Goal: Transaction & Acquisition: Purchase product/service

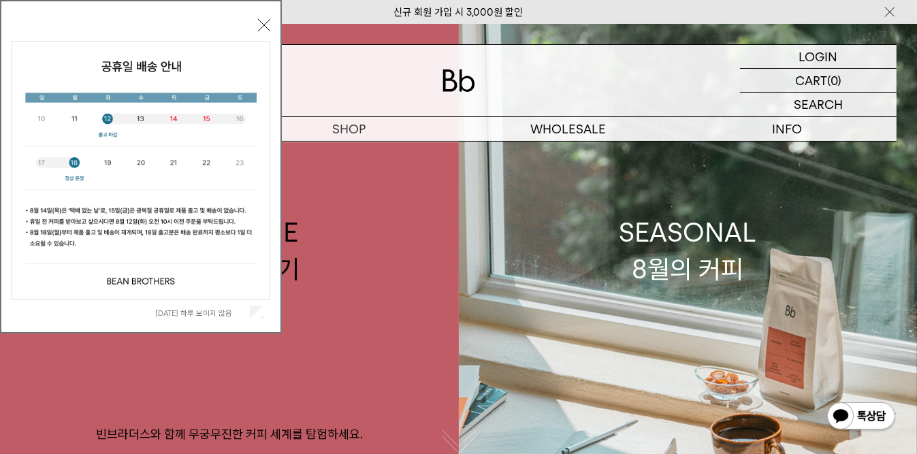
click at [259, 27] on button "닫기" at bounding box center [264, 25] width 12 height 12
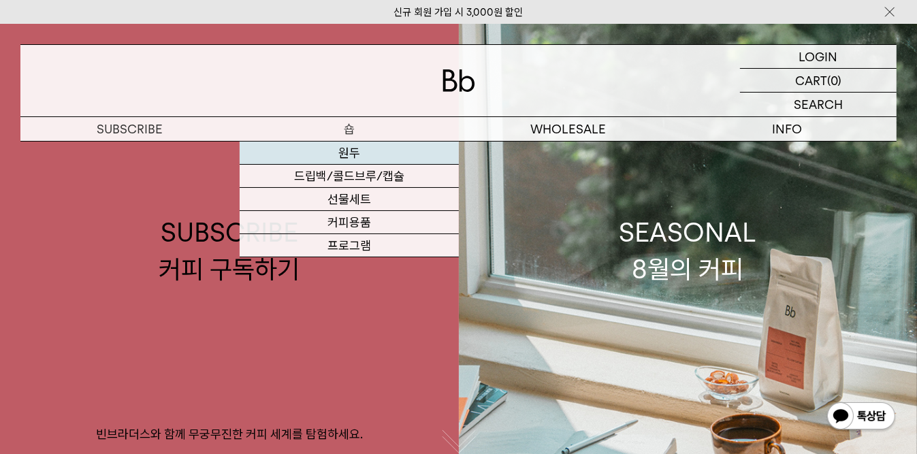
click at [347, 150] on link "원두" at bounding box center [349, 153] width 219 height 23
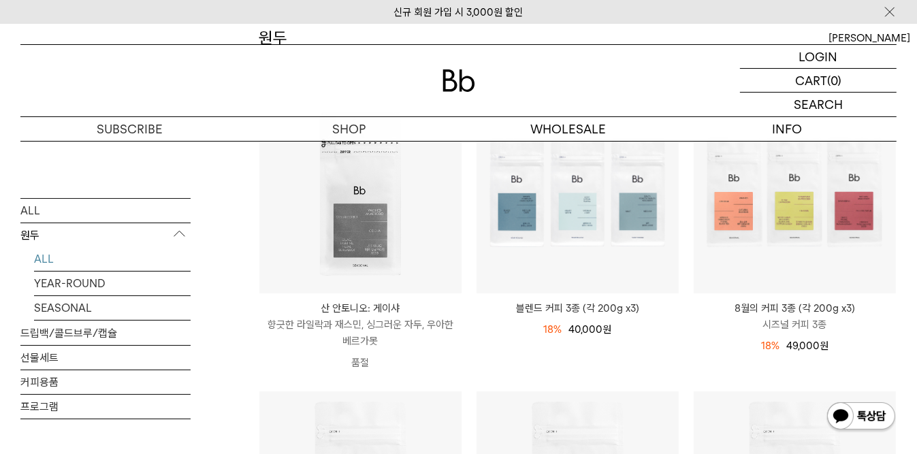
click at [376, 309] on p "산 안토니오: 게이샤" at bounding box center [360, 308] width 202 height 16
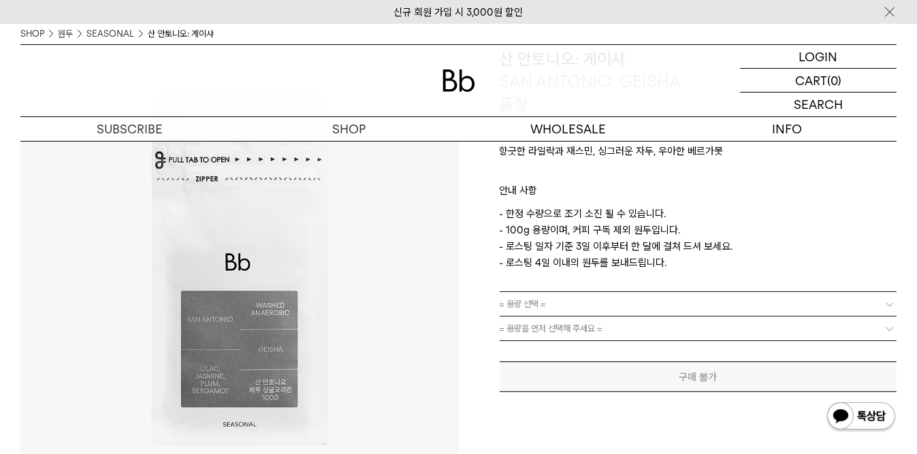
scroll to position [181, 0]
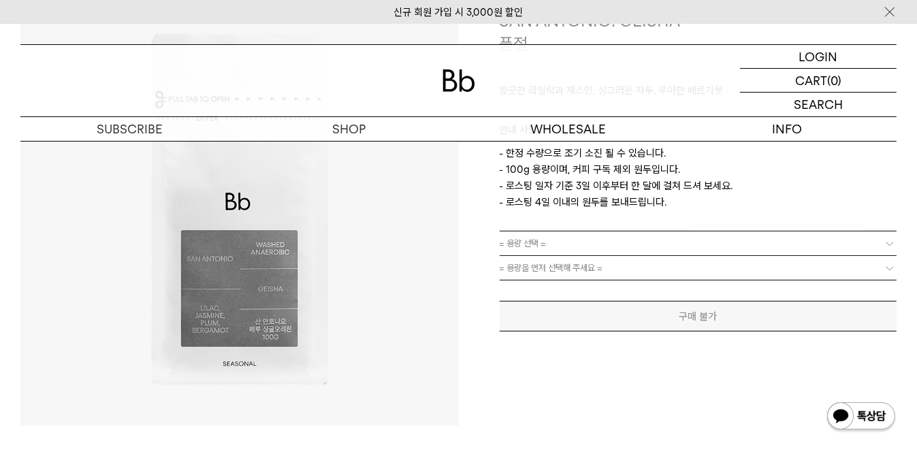
click at [586, 252] on link "= 용량 선택 =" at bounding box center [699, 244] width 398 height 24
click at [581, 237] on link "= 용량 선택 =" at bounding box center [699, 244] width 398 height 24
click at [579, 243] on link "= 용량 선택 =" at bounding box center [699, 244] width 398 height 24
click at [545, 332] on div "**********" at bounding box center [678, 206] width 439 height 439
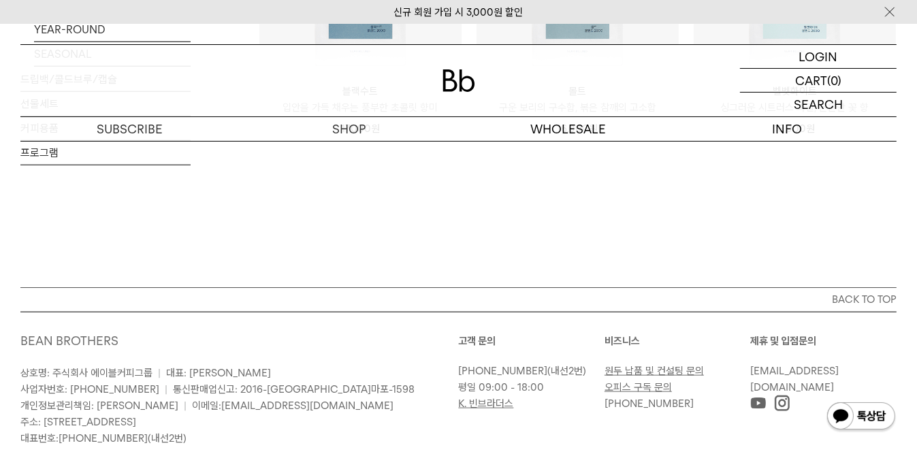
scroll to position [998, 0]
